Goal: Find specific page/section: Find specific page/section

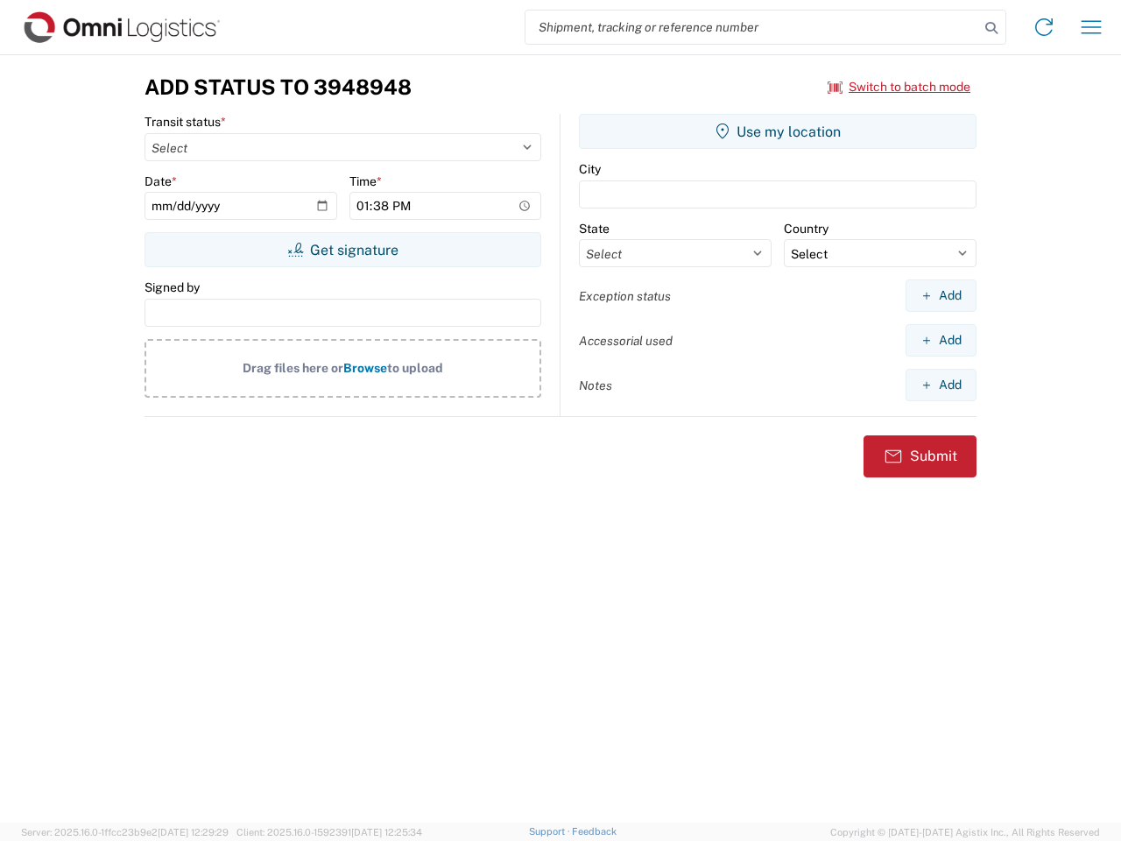
click at [752, 27] on input "search" at bounding box center [752, 27] width 454 height 33
click at [991, 28] on icon at bounding box center [991, 28] width 25 height 25
click at [1044, 27] on icon at bounding box center [1044, 27] width 28 height 28
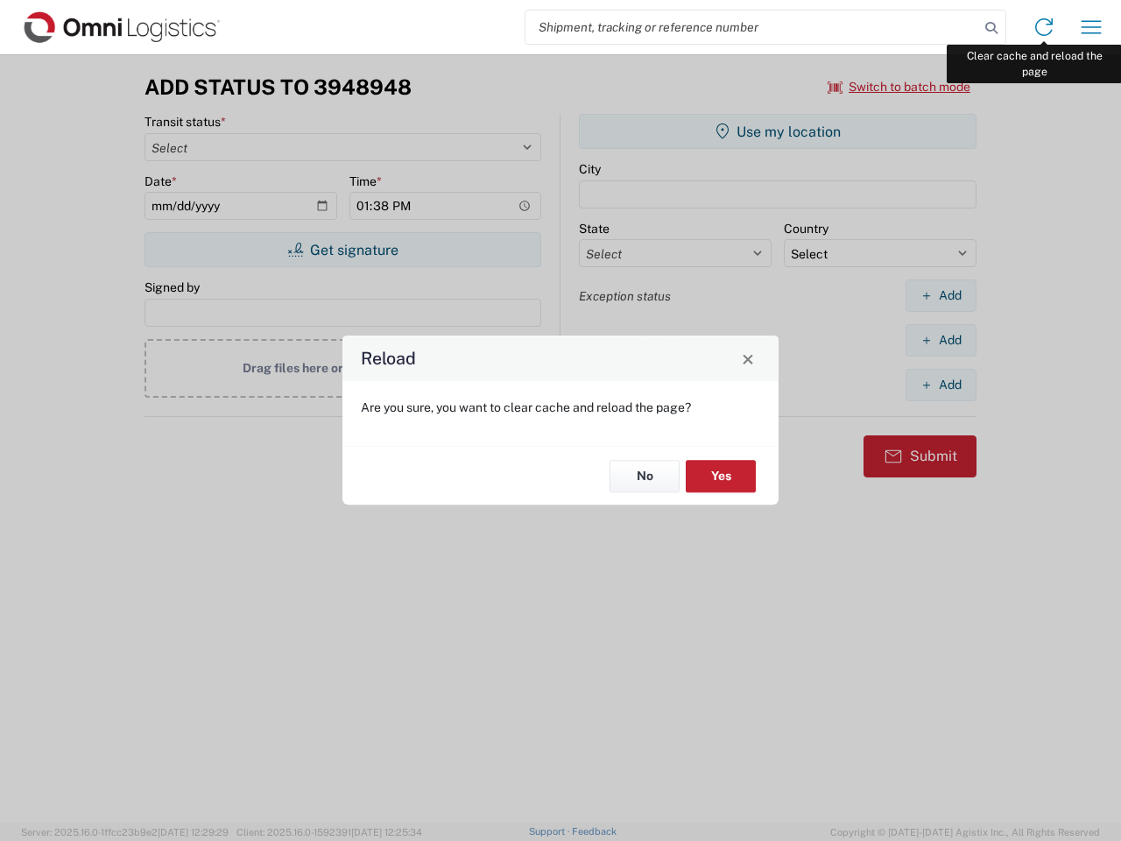
click at [1091, 27] on div "Reload Are you sure, you want to clear cache and reload the page? No Yes" at bounding box center [560, 420] width 1121 height 841
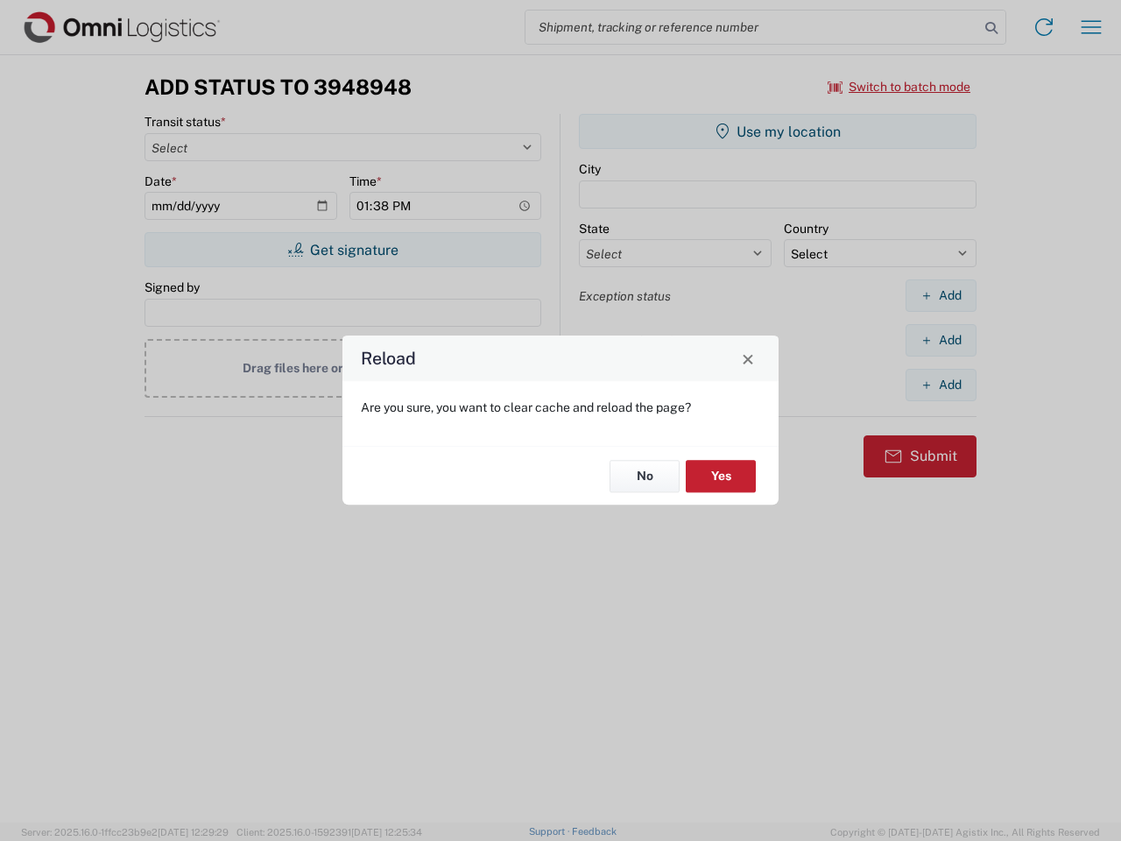
click at [899, 87] on div "Reload Are you sure, you want to clear cache and reload the page? No Yes" at bounding box center [560, 420] width 1121 height 841
click at [342, 250] on div "Reload Are you sure, you want to clear cache and reload the page? No Yes" at bounding box center [560, 420] width 1121 height 841
click at [778, 131] on div "Reload Are you sure, you want to clear cache and reload the page? No Yes" at bounding box center [560, 420] width 1121 height 841
click at [941, 295] on div "Reload Are you sure, you want to clear cache and reload the page? No Yes" at bounding box center [560, 420] width 1121 height 841
click at [941, 340] on div "Reload Are you sure, you want to clear cache and reload the page? No Yes" at bounding box center [560, 420] width 1121 height 841
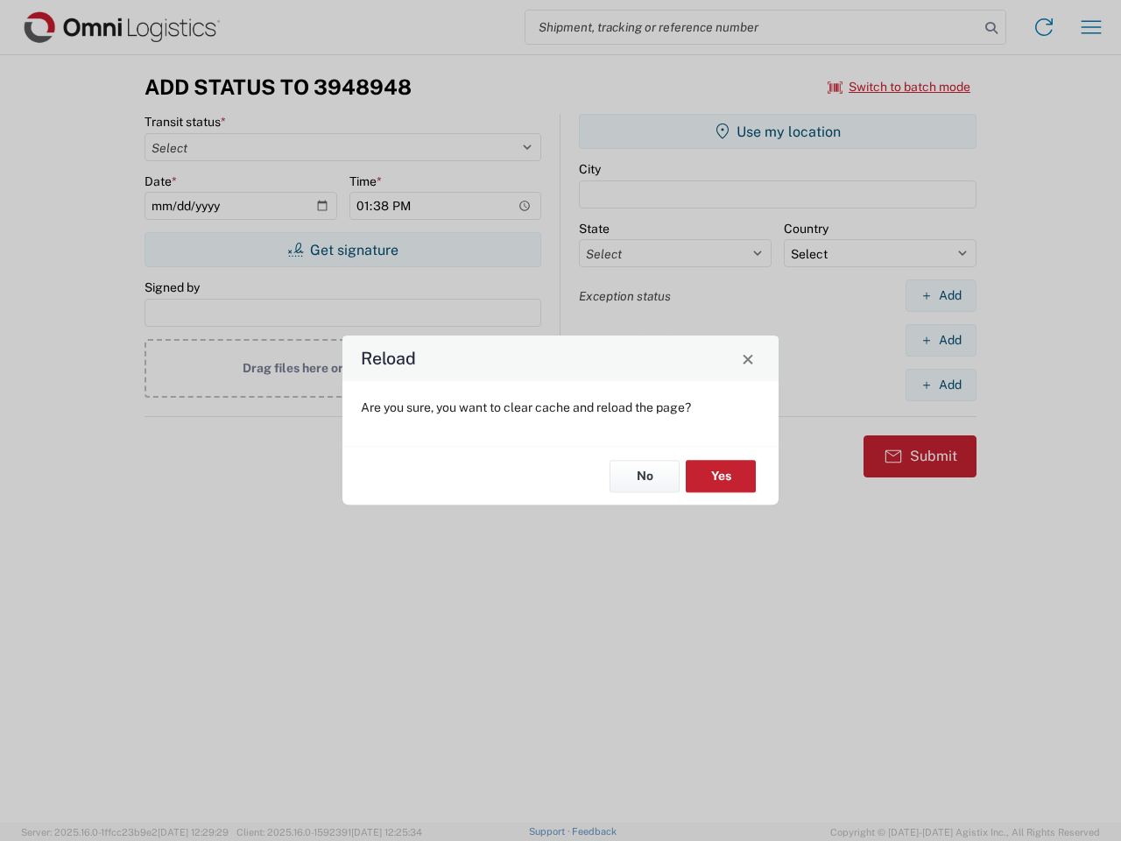
click at [941, 384] on div "Reload Are you sure, you want to clear cache and reload the page? No Yes" at bounding box center [560, 420] width 1121 height 841
